Goal: Task Accomplishment & Management: Use online tool/utility

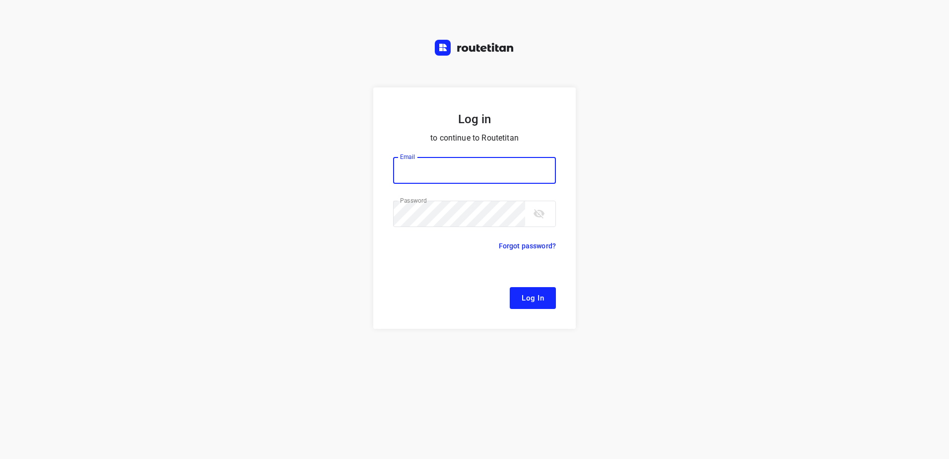
type input "remco@fruitopjewerk.nl"
drag, startPoint x: 531, startPoint y: 303, endPoint x: 609, endPoint y: 192, distance: 135.3
click at [531, 303] on span "Log In" at bounding box center [533, 297] width 22 height 13
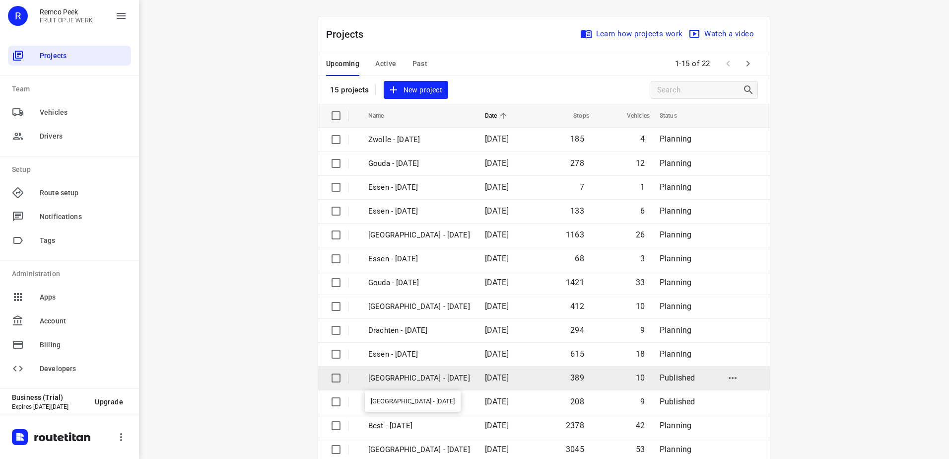
click at [407, 378] on p "[GEOGRAPHIC_DATA] - [DATE]" at bounding box center [419, 377] width 102 height 11
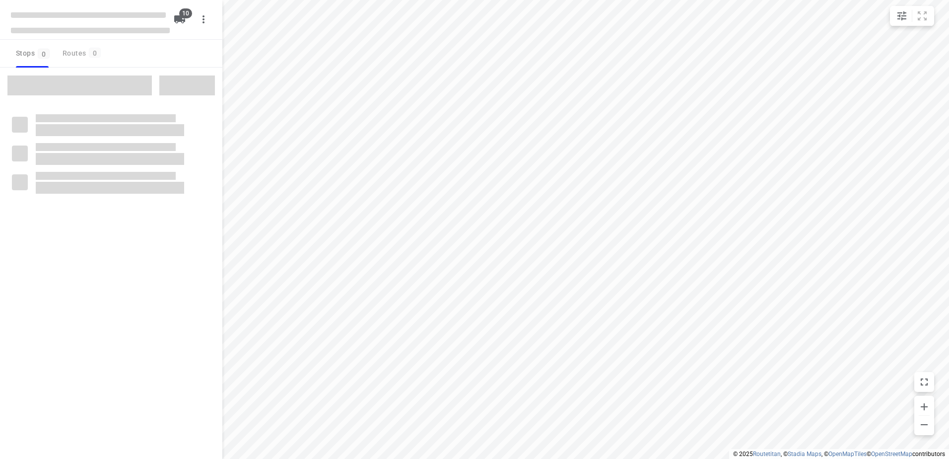
checkbox input "true"
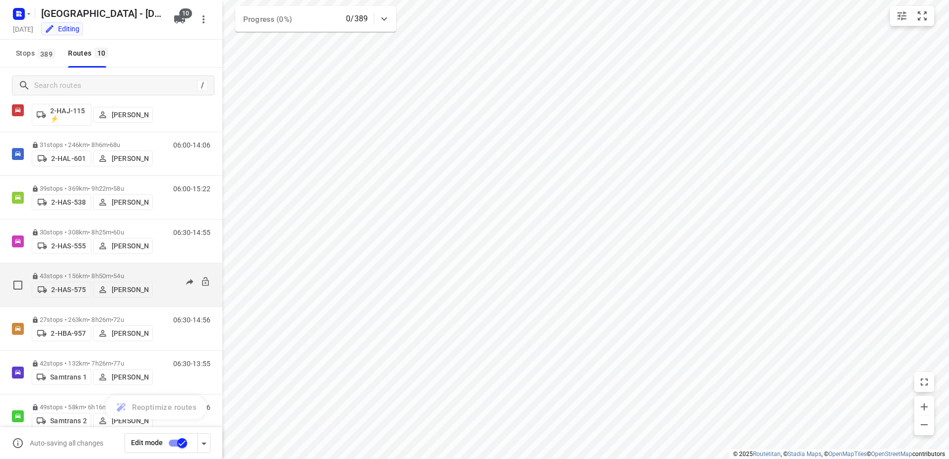
scroll to position [50, 0]
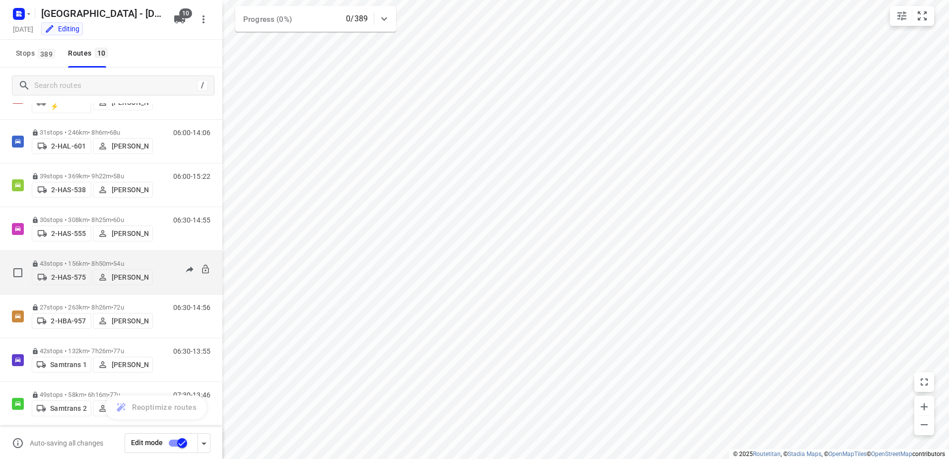
click at [72, 260] on p "43 stops • 156km • 8h50m • 54u" at bounding box center [92, 263] width 121 height 7
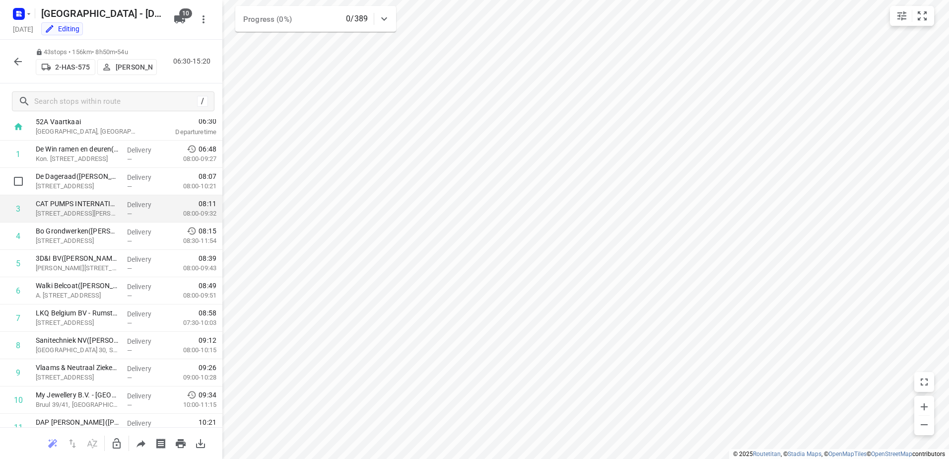
scroll to position [0, 0]
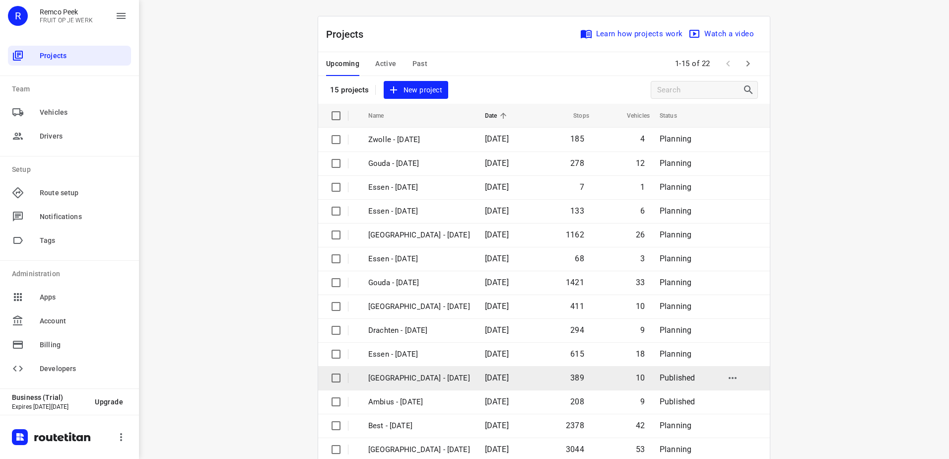
click at [414, 380] on p "[GEOGRAPHIC_DATA] - [DATE]" at bounding box center [419, 377] width 102 height 11
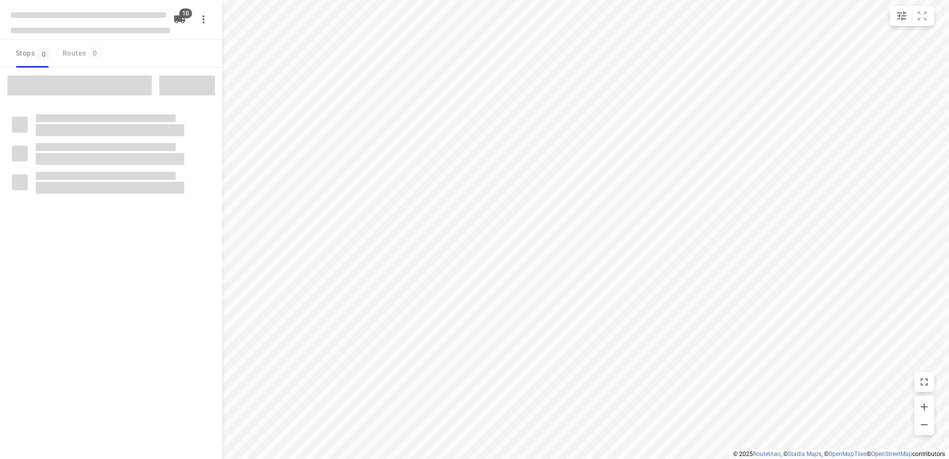
checkbox input "true"
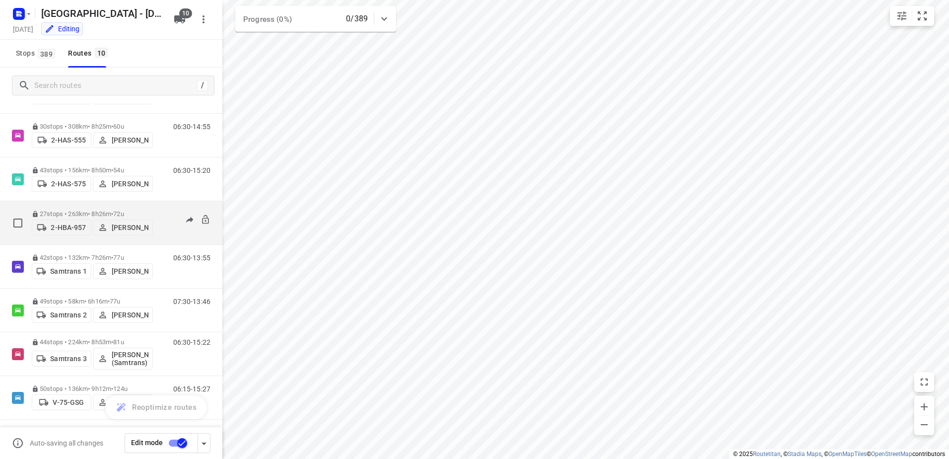
scroll to position [145, 0]
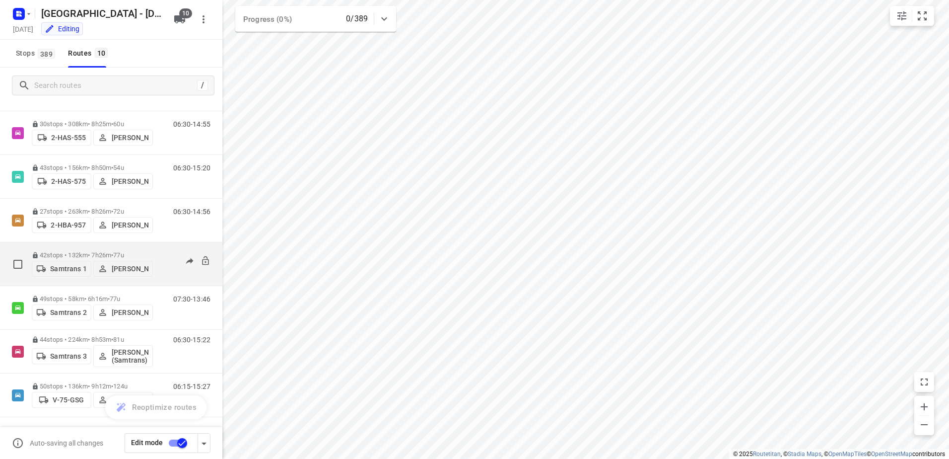
click at [82, 254] on p "42 stops • 132km • 7h26m • 77u" at bounding box center [92, 254] width 121 height 7
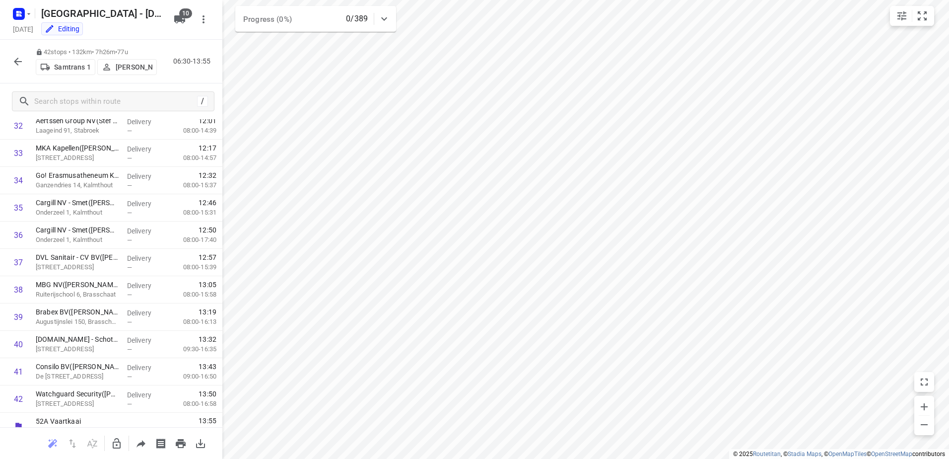
scroll to position [916, 0]
